Goal: Use online tool/utility: Utilize a website feature to perform a specific function

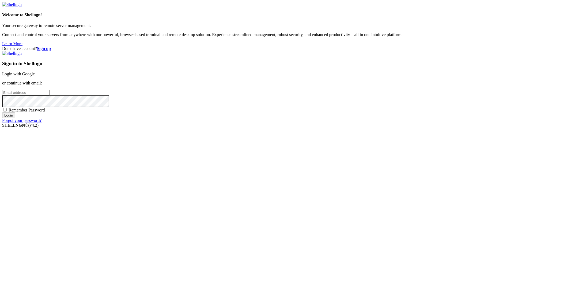
click at [35, 76] on link "Login with Google" at bounding box center [18, 74] width 33 height 5
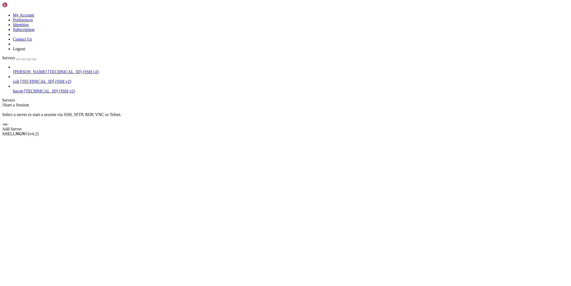
click at [19, 79] on span "colt" at bounding box center [16, 81] width 6 height 5
drag, startPoint x: 43, startPoint y: 46, endPoint x: 43, endPoint y: 43, distance: 2.7
click at [19, 79] on span "colt" at bounding box center [16, 81] width 6 height 5
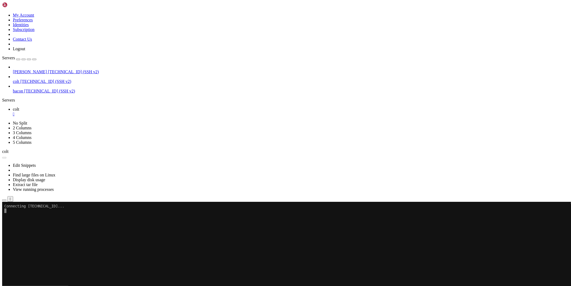
click at [87, 112] on div "" at bounding box center [291, 114] width 556 height 5
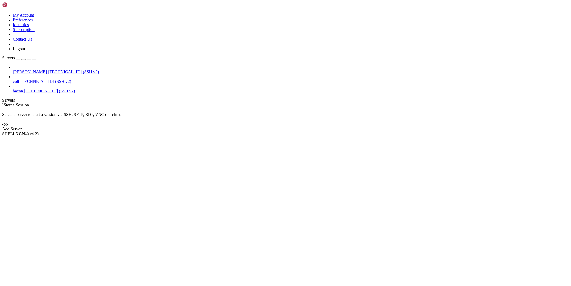
click at [48, 70] on span "[TECHNICAL_ID] (SSH v2)" at bounding box center [73, 72] width 51 height 5
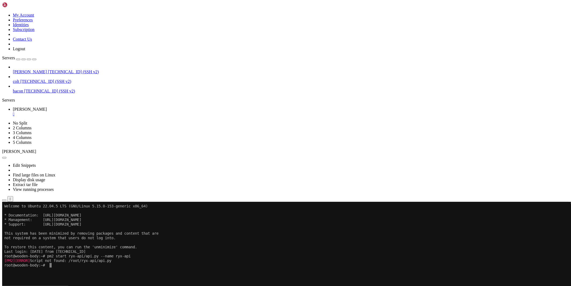
click at [4, 201] on icon "button" at bounding box center [4, 201] width 0 height 0
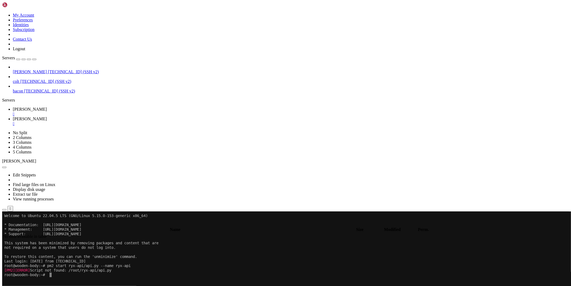
click at [47, 107] on span "[PERSON_NAME]" at bounding box center [30, 109] width 34 height 5
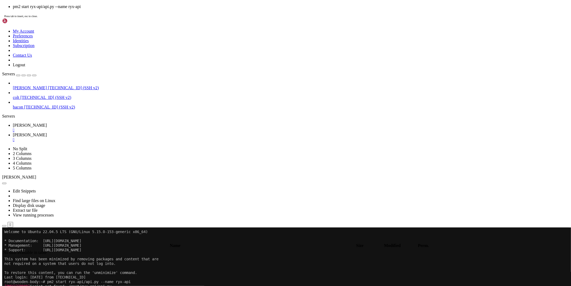
type input "/root"
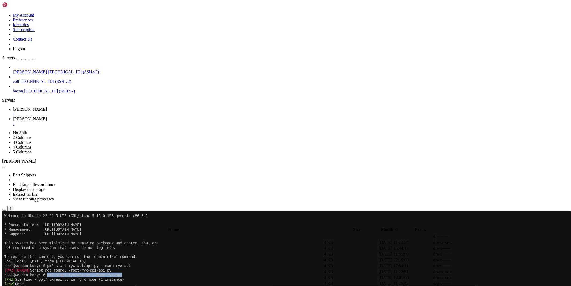
drag, startPoint x: 130, startPoint y: 274, endPoint x: 50, endPoint y: 273, distance: 79.8
click at [50, 273] on x-row "root@wooden-body:~# pm2 start ryx/api.py --name ryx-api" at bounding box center [253, 275] width 499 height 5
